Goal: Task Accomplishment & Management: Manage account settings

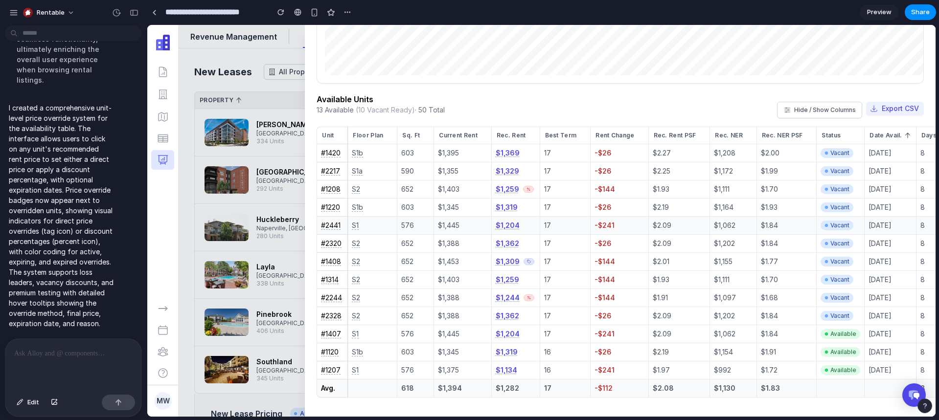
scroll to position [268, 0]
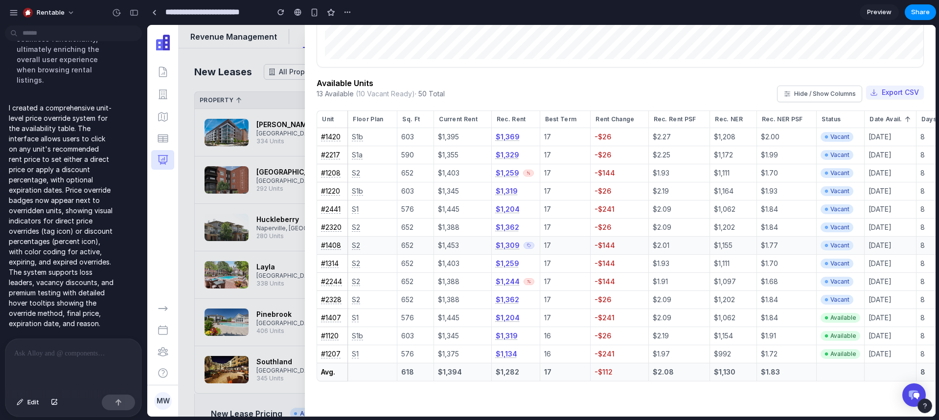
click at [527, 244] on icon at bounding box center [529, 246] width 4 height 4
click at [527, 171] on icon at bounding box center [529, 173] width 4 height 4
click at [529, 241] on div "$1,309" at bounding box center [516, 246] width 40 height 10
drag, startPoint x: 525, startPoint y: 219, endPoint x: 515, endPoint y: 220, distance: 10.3
click at [518, 223] on div "$1,362" at bounding box center [516, 228] width 40 height 10
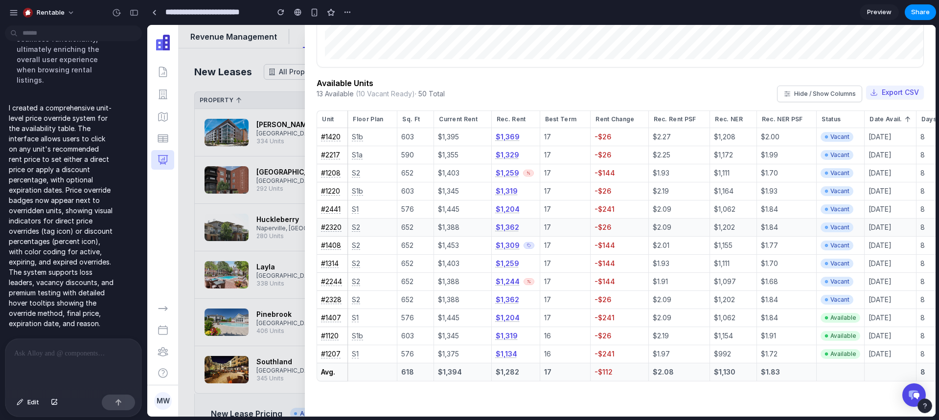
click at [511, 223] on button "$1,362" at bounding box center [507, 228] width 23 height 10
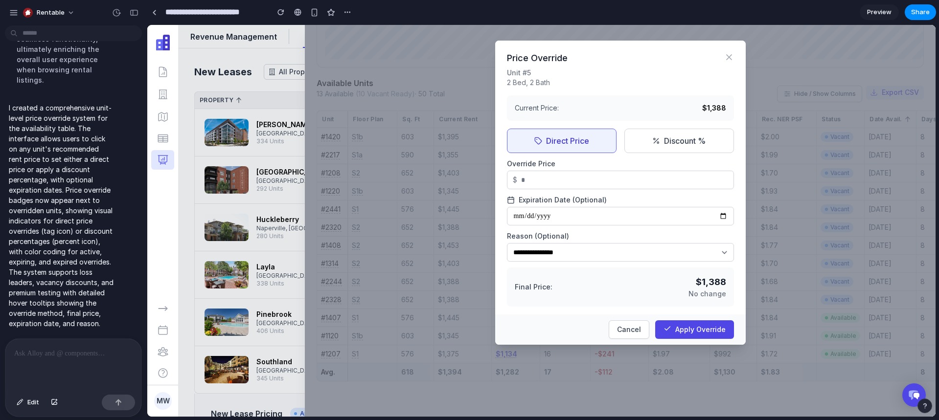
click at [453, 226] on div at bounding box center [620, 221] width 631 height 392
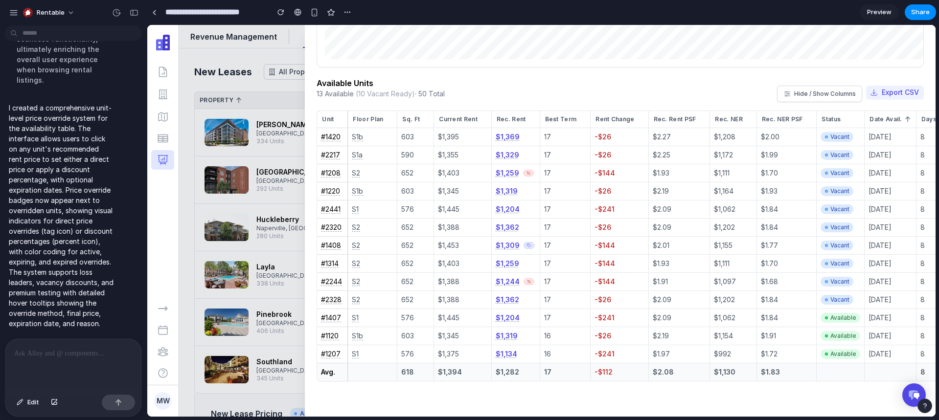
scroll to position [610, 0]
drag, startPoint x: 119, startPoint y: 373, endPoint x: 115, endPoint y: 361, distance: 13.5
click at [119, 373] on div at bounding box center [73, 365] width 136 height 52
click at [62, 348] on p at bounding box center [73, 354] width 118 height 12
click at [53, 348] on p at bounding box center [73, 354] width 118 height 12
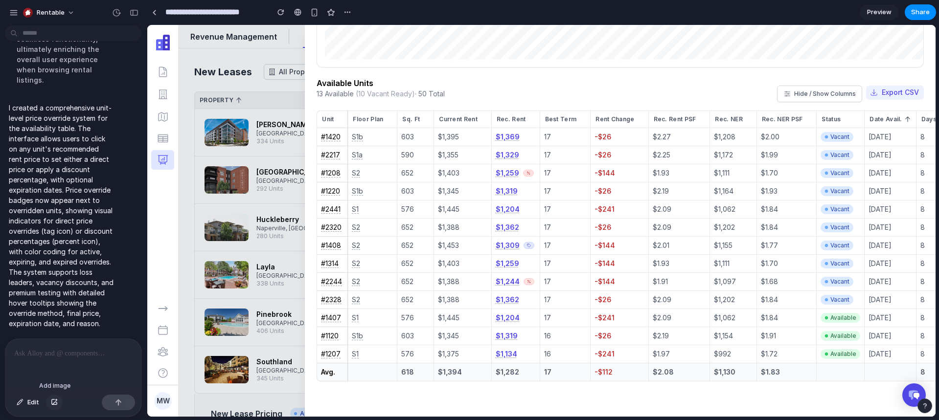
click at [53, 404] on div "button" at bounding box center [54, 403] width 7 height 6
click at [58, 404] on button "button" at bounding box center [54, 403] width 17 height 16
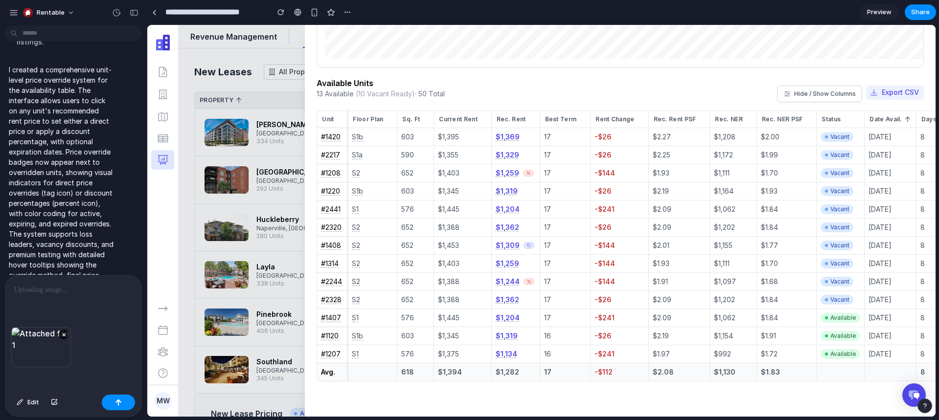
click at [95, 370] on div "×" at bounding box center [73, 359] width 136 height 64
click at [59, 305] on div at bounding box center [73, 302] width 136 height 52
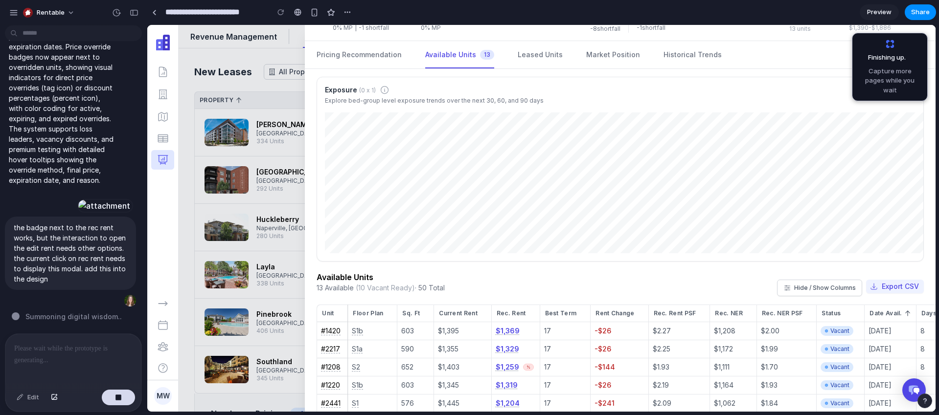
scroll to position [273, 0]
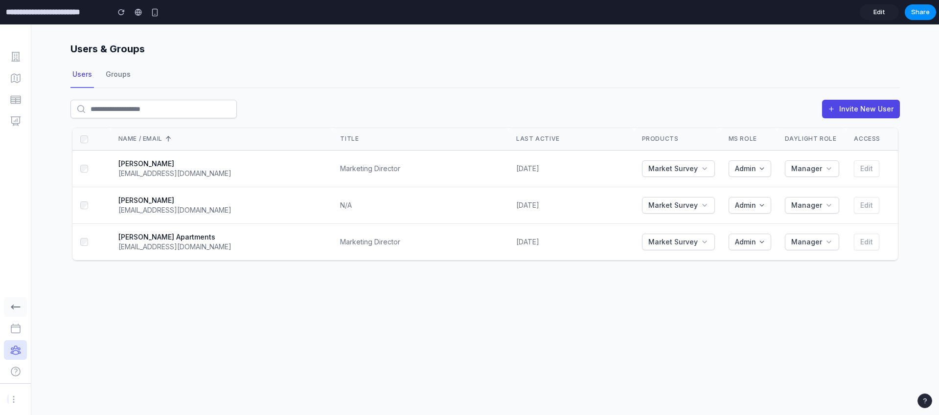
click at [21, 308] on button "button" at bounding box center [15, 308] width 23 height 20
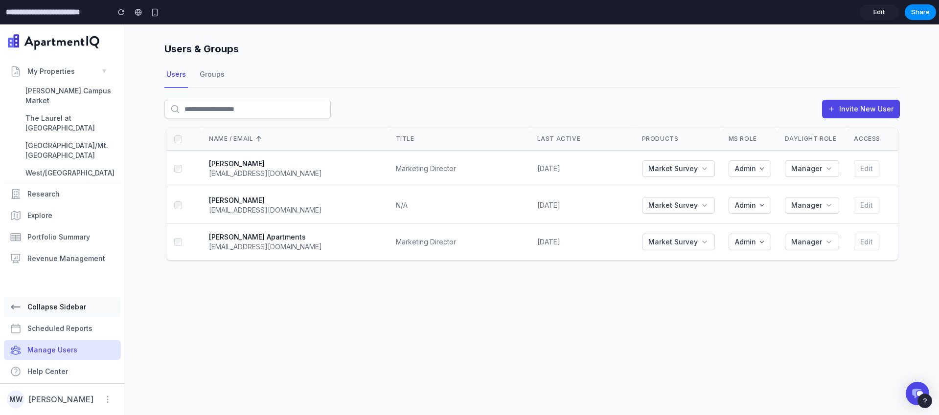
click at [62, 309] on span "Collapse Sidebar" at bounding box center [56, 306] width 59 height 9
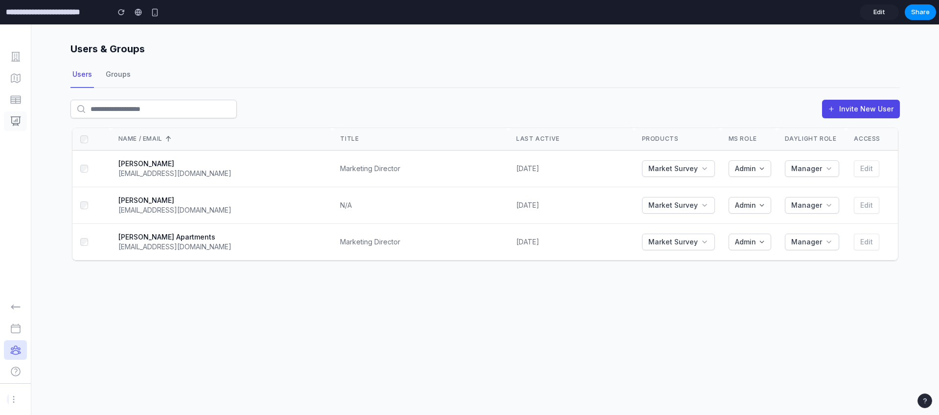
drag, startPoint x: 23, startPoint y: 309, endPoint x: 33, endPoint y: 241, distance: 68.7
click at [23, 308] on button "button" at bounding box center [15, 308] width 23 height 20
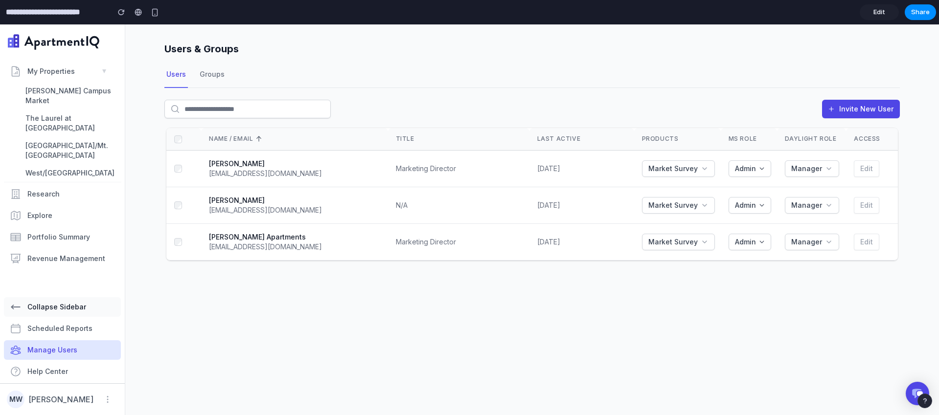
click at [55, 307] on span "Collapse Sidebar" at bounding box center [56, 306] width 59 height 9
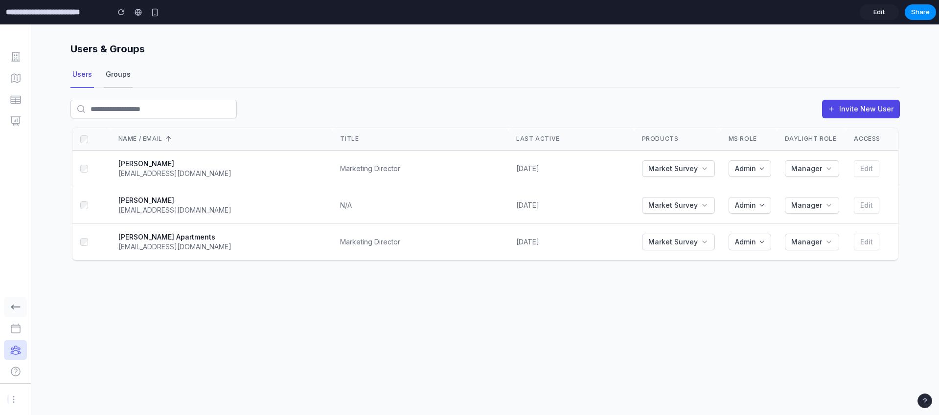
click at [121, 80] on div "Groups" at bounding box center [118, 75] width 29 height 26
click at [690, 173] on button "Market Survey" at bounding box center [678, 169] width 73 height 17
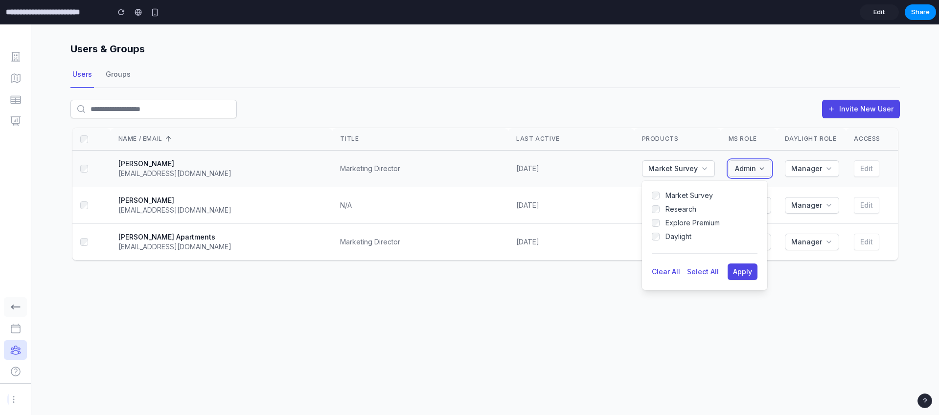
click at [757, 161] on button "Admin" at bounding box center [750, 169] width 43 height 17
click at [756, 168] on span "Admin" at bounding box center [745, 169] width 21 height 10
click at [705, 165] on icon "button" at bounding box center [705, 169] width 8 height 8
click at [765, 172] on div "Admin" at bounding box center [750, 169] width 38 height 10
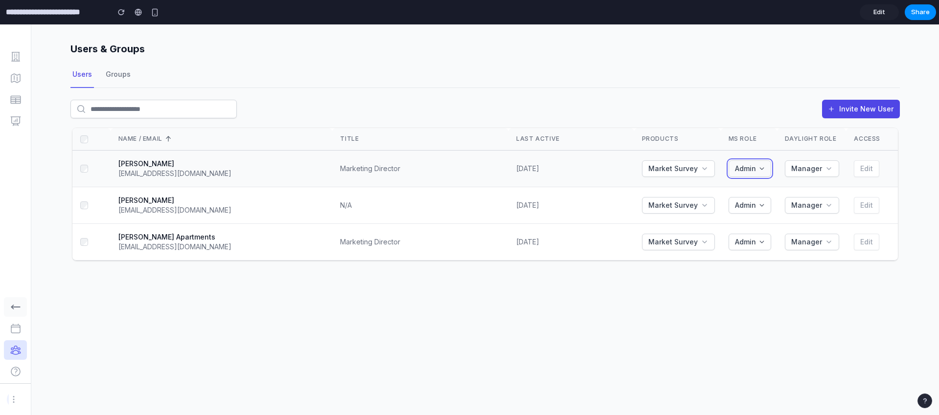
click at [759, 169] on div "Admin" at bounding box center [750, 169] width 38 height 10
click at [809, 170] on span "Manager" at bounding box center [806, 169] width 31 height 10
click at [808, 169] on span "Manager" at bounding box center [806, 169] width 31 height 10
click at [813, 171] on span "Manager" at bounding box center [806, 169] width 31 height 10
click at [811, 172] on span "Manager" at bounding box center [806, 169] width 31 height 10
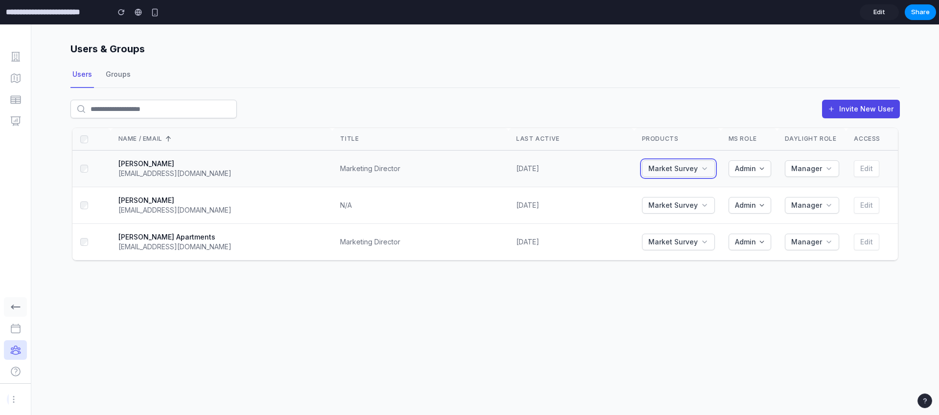
click at [693, 170] on span "Market Survey" at bounding box center [672, 169] width 49 height 10
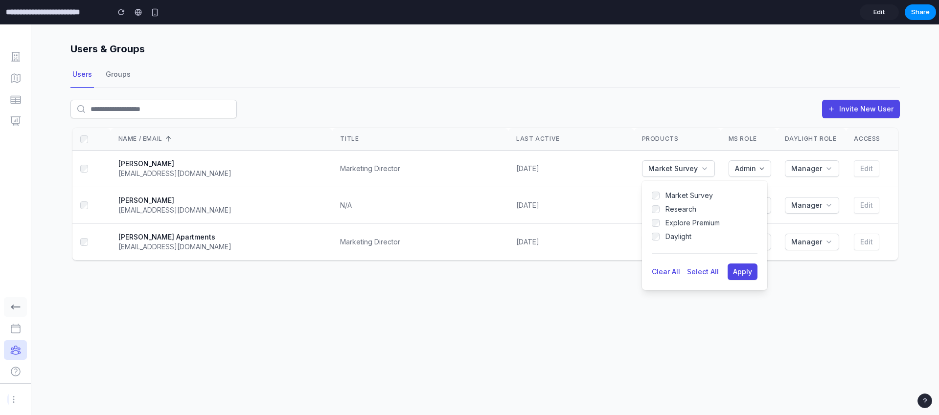
click at [714, 115] on div "Invite New User" at bounding box center [484, 113] width 829 height 26
click at [688, 174] on button "Market Survey" at bounding box center [678, 169] width 73 height 17
click at [689, 325] on div "Users & Groups Users Groups Invite New User Name / Email Title Last Active Prod…" at bounding box center [485, 219] width 908 height 391
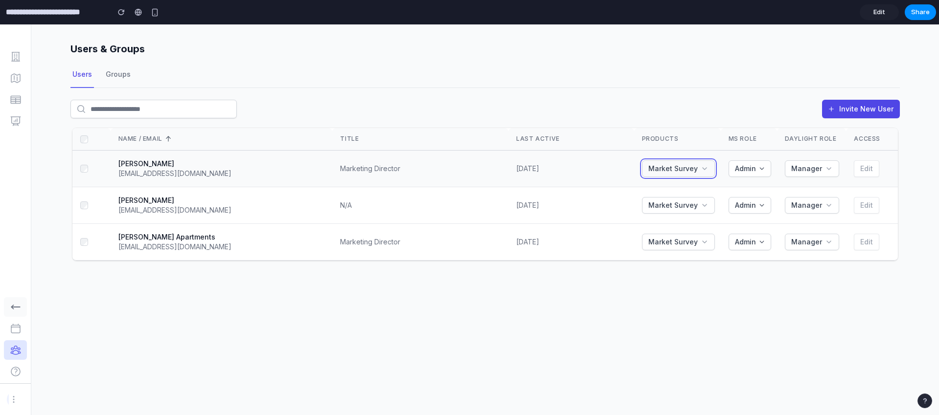
click at [690, 173] on span "Market Survey" at bounding box center [672, 169] width 49 height 10
click at [684, 172] on span "Market Survey" at bounding box center [672, 169] width 49 height 10
click at [699, 98] on div "Invite New User" at bounding box center [484, 107] width 829 height 38
click at [762, 169] on icon "button" at bounding box center [762, 169] width 6 height 6
click at [820, 169] on span "Manager" at bounding box center [806, 169] width 31 height 10
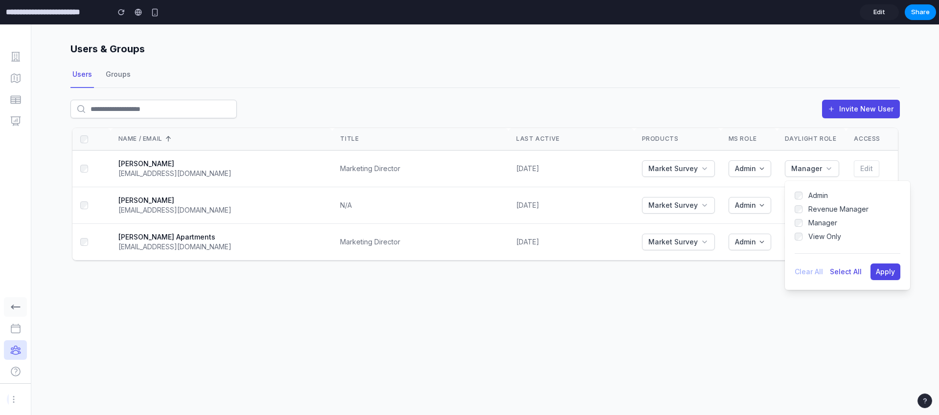
click at [808, 331] on div "Users & Groups Users Groups Invite New User Name / Email Title Last Active Prod…" at bounding box center [485, 219] width 908 height 391
click at [824, 168] on div "Manager" at bounding box center [811, 169] width 49 height 10
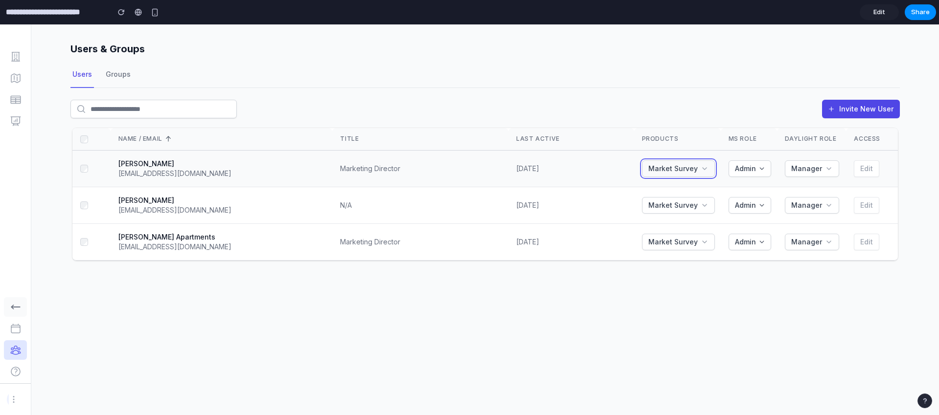
click at [671, 170] on span "Market Survey" at bounding box center [672, 169] width 49 height 10
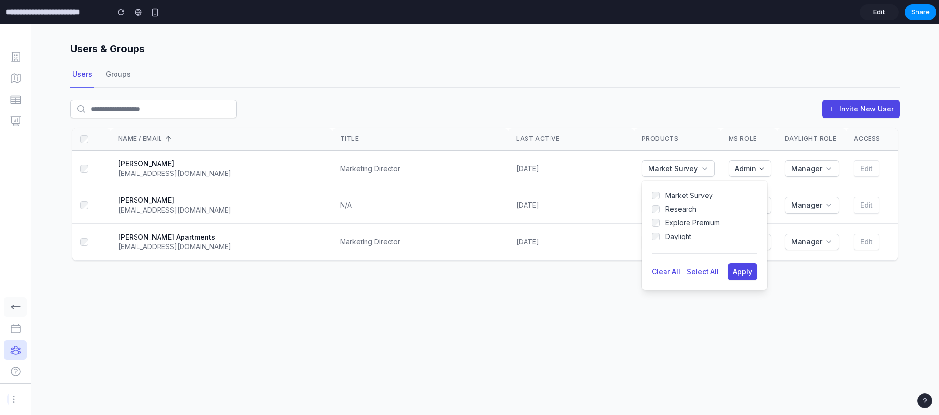
click at [821, 128] on th "Daylight Role" at bounding box center [811, 139] width 69 height 23
click at [809, 313] on div "Users & Groups Users Groups Invite New User Name / Email Title Last Active Prod…" at bounding box center [485, 219] width 908 height 391
click at [693, 313] on div "Users & Groups Users Groups Invite New User Name / Email Title Last Active Prod…" at bounding box center [485, 219] width 908 height 391
click at [821, 136] on div "Daylight Role" at bounding box center [811, 139] width 52 height 8
click at [706, 165] on icon "button" at bounding box center [705, 169] width 8 height 8
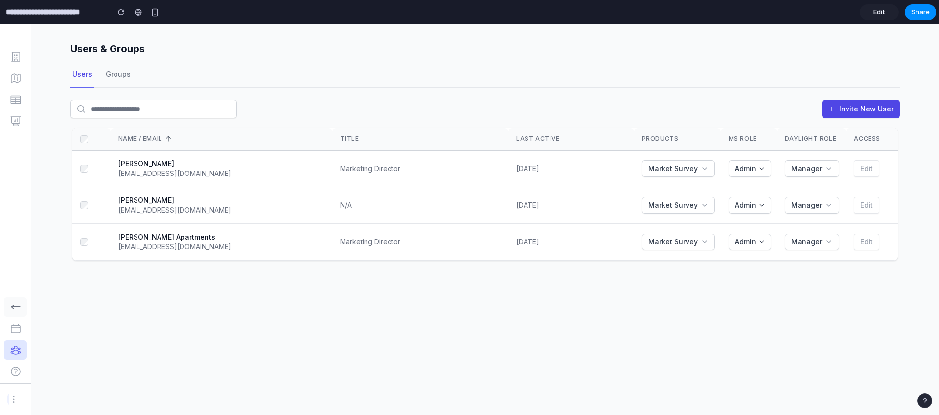
click at [739, 92] on div "Invite New User" at bounding box center [484, 107] width 829 height 38
click at [690, 171] on span "Market Survey" at bounding box center [672, 169] width 49 height 10
click at [731, 99] on div "Invite New User" at bounding box center [484, 107] width 829 height 38
click at [731, 97] on div "Invite New User" at bounding box center [484, 107] width 829 height 38
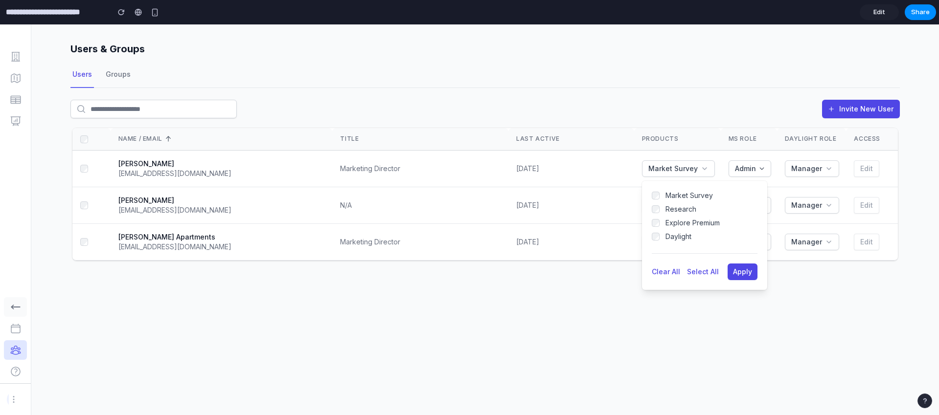
click at [732, 343] on div "Users & Groups Users Groups Invite New User Name / Email Title Last Active Prod…" at bounding box center [485, 219] width 908 height 391
click at [743, 316] on div "Users & Groups Users Groups Invite New User Name / Email Title Last Active Prod…" at bounding box center [485, 219] width 908 height 391
click at [703, 165] on icon "button" at bounding box center [705, 169] width 8 height 8
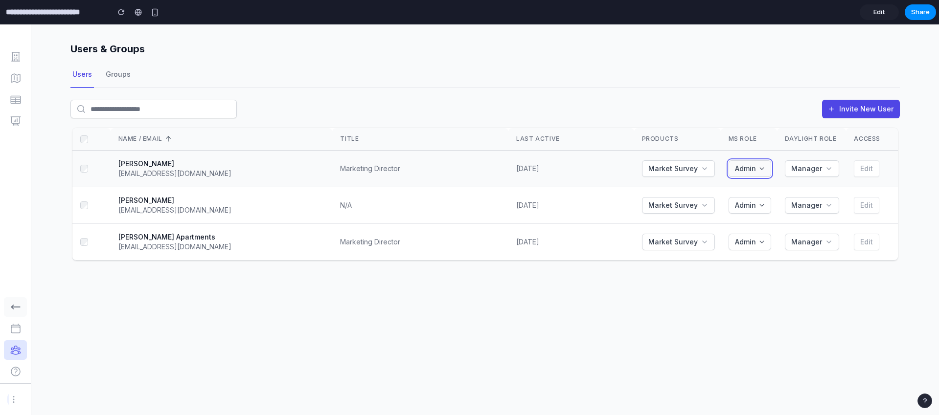
click at [769, 169] on div "Admin" at bounding box center [750, 169] width 38 height 10
click at [768, 170] on div "Admin" at bounding box center [750, 169] width 38 height 10
click at [765, 167] on icon "button" at bounding box center [762, 169] width 6 height 6
click at [756, 166] on span "Admin" at bounding box center [745, 169] width 21 height 10
drag, startPoint x: 756, startPoint y: 168, endPoint x: 762, endPoint y: 169, distance: 5.9
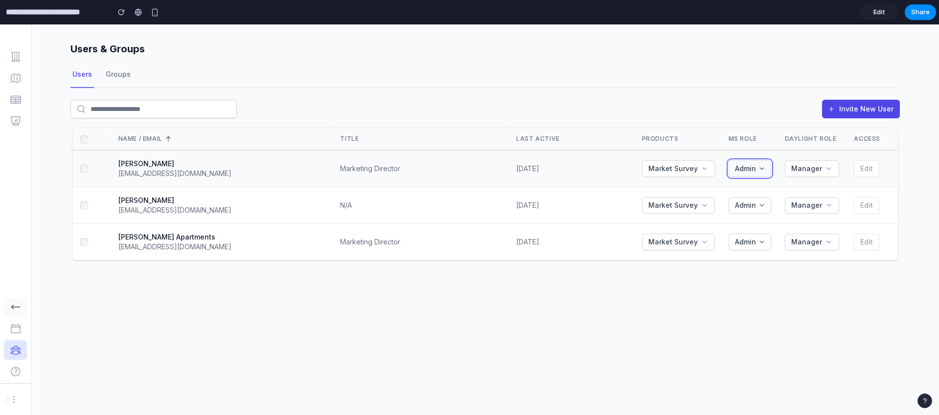
click at [756, 169] on span "Admin" at bounding box center [745, 169] width 21 height 10
drag, startPoint x: 799, startPoint y: 171, endPoint x: 804, endPoint y: 172, distance: 4.9
click at [799, 172] on span "Manager" at bounding box center [806, 169] width 31 height 10
click at [14, 305] on icon "button" at bounding box center [16, 307] width 12 height 12
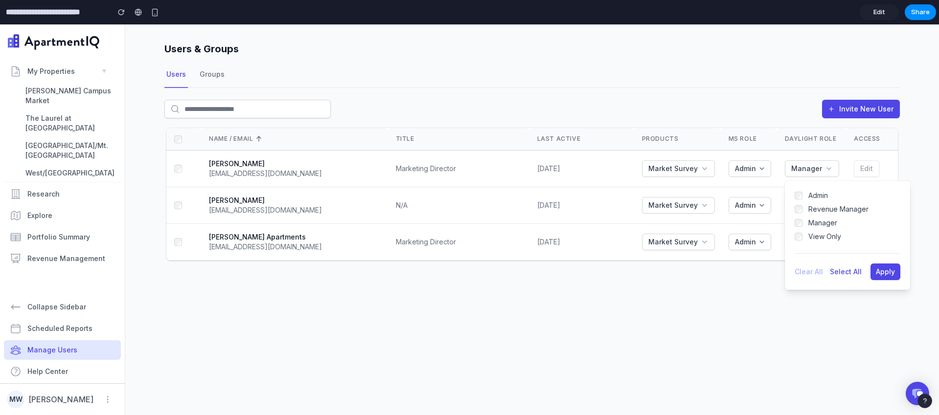
click at [797, 88] on div "Invite New User" at bounding box center [532, 107] width 736 height 38
click at [833, 172] on icon "button" at bounding box center [829, 169] width 8 height 8
click at [66, 304] on span "Collapse Sidebar" at bounding box center [56, 306] width 59 height 9
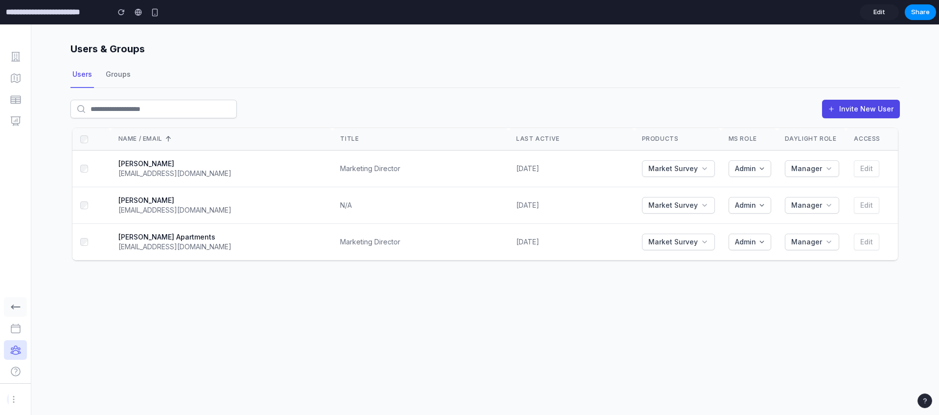
click at [14, 306] on icon "button" at bounding box center [16, 307] width 12 height 12
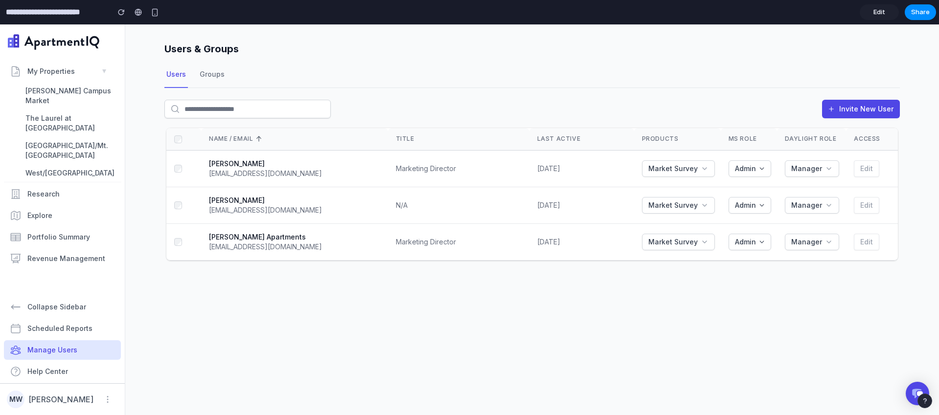
click at [329, 356] on div "Users & Groups Users Groups Invite New User Name / Email Title Last Active Prod…" at bounding box center [532, 219] width 814 height 391
click at [383, 367] on div "Users & Groups Users Groups Invite New User Name / Email Title Last Active Prod…" at bounding box center [532, 219] width 814 height 391
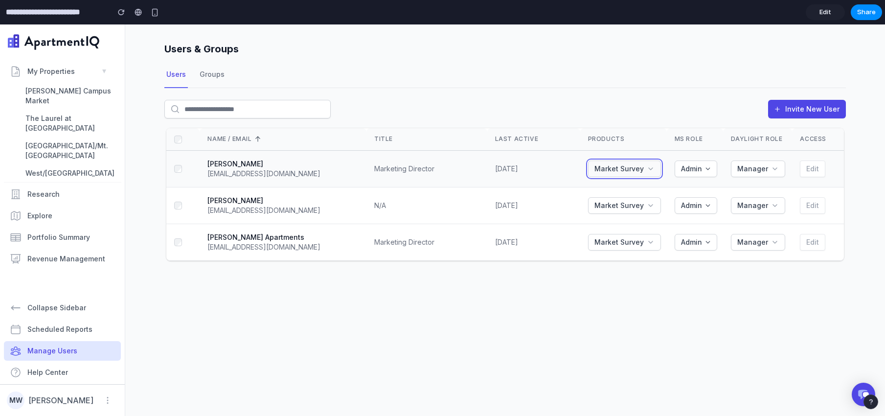
click at [648, 172] on div "Market Survey" at bounding box center [625, 169] width 68 height 10
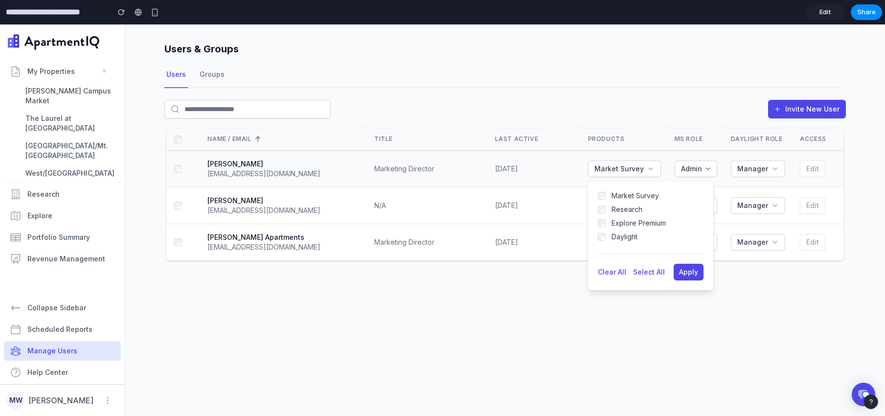
click at [705, 287] on div "Clear All Select All Apply" at bounding box center [650, 271] width 125 height 37
click at [696, 273] on span "Apply" at bounding box center [688, 272] width 19 height 8
click at [761, 286] on div "Users & Groups Users Groups Invite New User Name / Email Title Last Active Prod…" at bounding box center [505, 219] width 760 height 391
click at [620, 167] on span "Market Survey" at bounding box center [619, 169] width 49 height 10
click at [747, 142] on div "Daylight Role" at bounding box center [757, 139] width 52 height 8
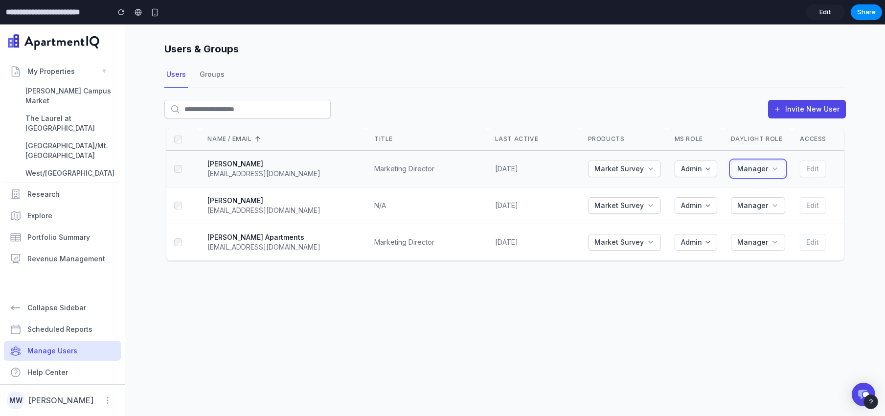
click at [759, 167] on span "Manager" at bounding box center [752, 169] width 31 height 10
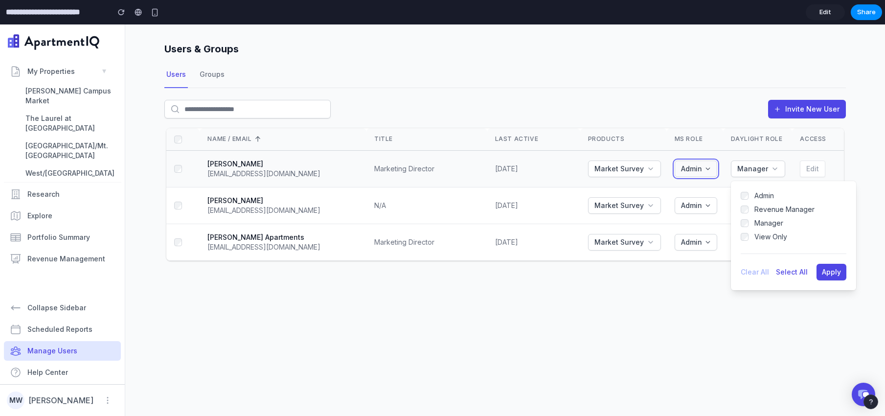
click at [712, 163] on button "Admin" at bounding box center [696, 169] width 43 height 17
click at [711, 116] on div "Invite New User" at bounding box center [505, 113] width 682 height 26
drag, startPoint x: 761, startPoint y: 307, endPoint x: 753, endPoint y: 253, distance: 55.0
click at [761, 307] on div "Users & Groups Users Groups Invite New User Name / Email Title Last Active Prod…" at bounding box center [505, 219] width 760 height 391
click at [698, 342] on div "Users & Groups Users Groups Invite New User Name / Email Title Last Active Prod…" at bounding box center [505, 219] width 760 height 391
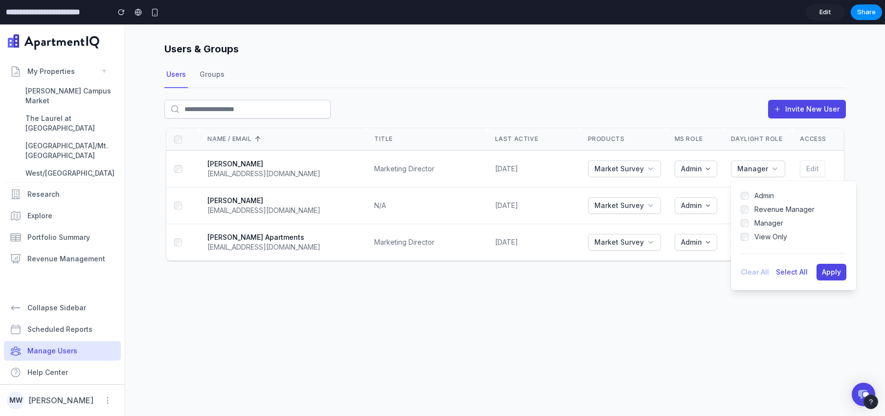
click at [698, 342] on div "Users & Groups Users Groups Invite New User Name / Email Title Last Active Prod…" at bounding box center [505, 219] width 760 height 391
click at [830, 173] on div "Edit" at bounding box center [819, 169] width 38 height 17
click at [752, 167] on span "Manager" at bounding box center [752, 169] width 31 height 10
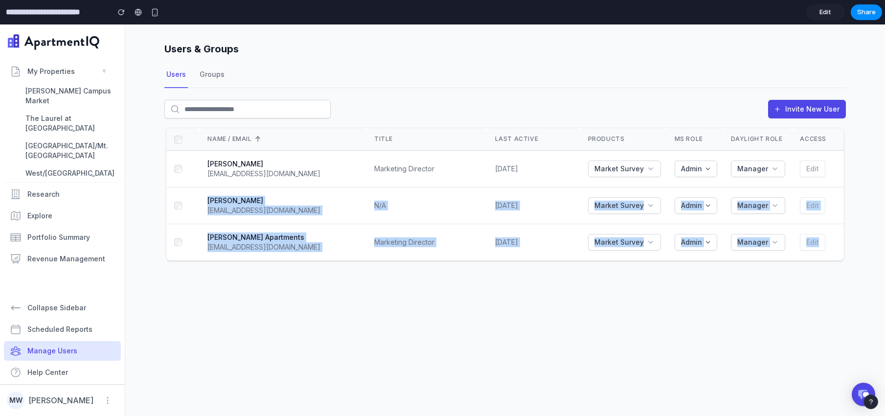
drag, startPoint x: 839, startPoint y: 169, endPoint x: 831, endPoint y: 143, distance: 26.8
click at [828, 170] on div "Users & Groups Users Groups Invite New User Name / Email Title Last Active Prod…" at bounding box center [505, 150] width 760 height 252
